Goal: Transaction & Acquisition: Purchase product/service

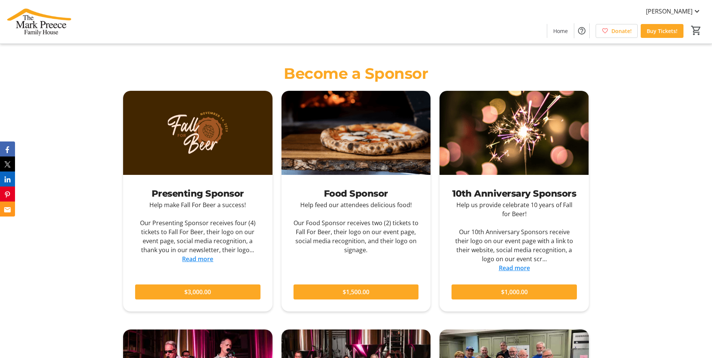
scroll to position [600, 0]
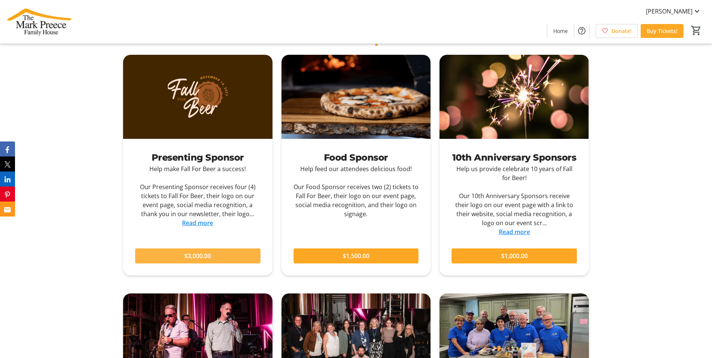
click at [192, 255] on span "$3,000.00" at bounding box center [197, 255] width 27 height 9
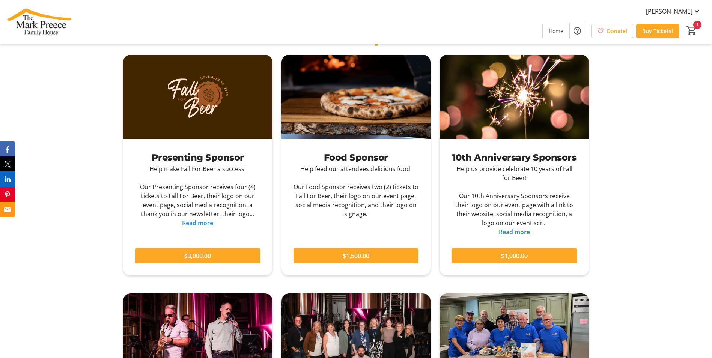
click at [206, 223] on link "Read more" at bounding box center [197, 223] width 31 height 8
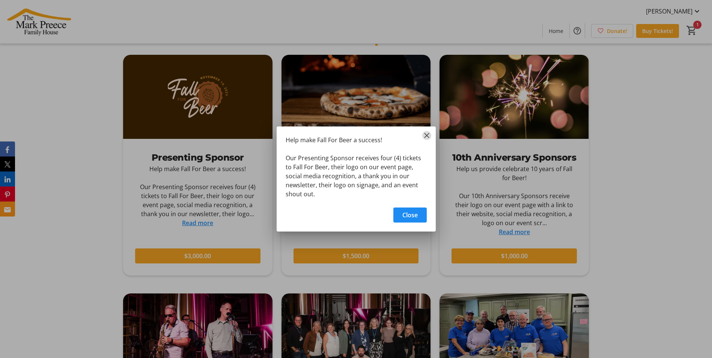
click at [426, 139] on mat-icon "Close" at bounding box center [426, 135] width 9 height 9
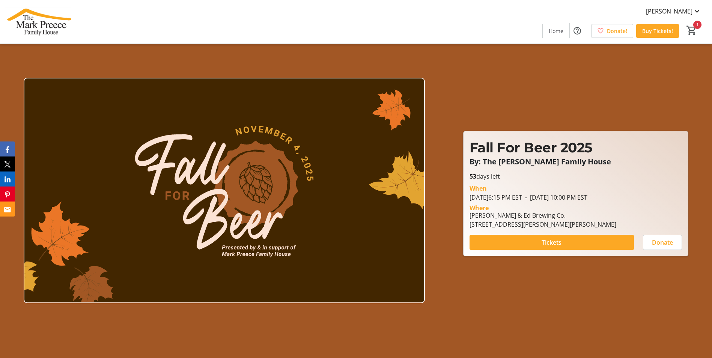
scroll to position [600, 0]
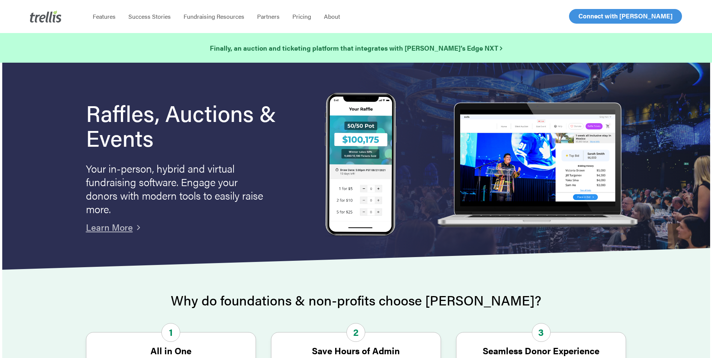
click at [581, 18] on span "Log In" at bounding box center [587, 16] width 18 height 9
